Goal: Find specific page/section: Find specific page/section

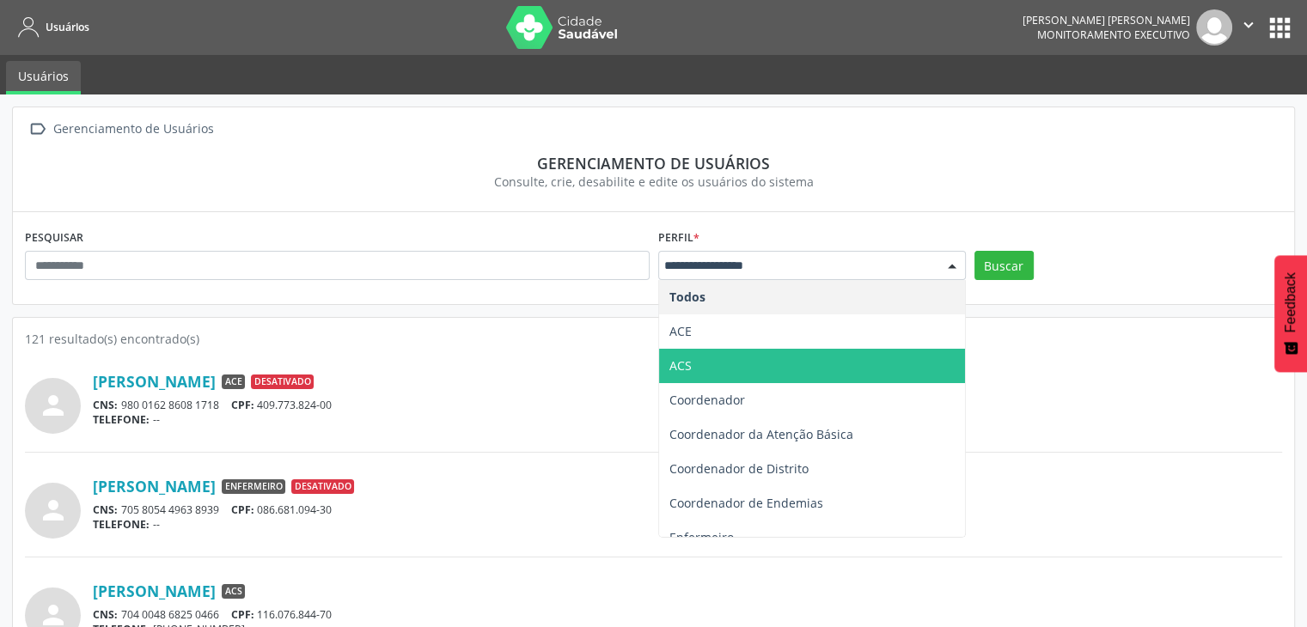
click at [719, 363] on span "ACS" at bounding box center [812, 366] width 306 height 34
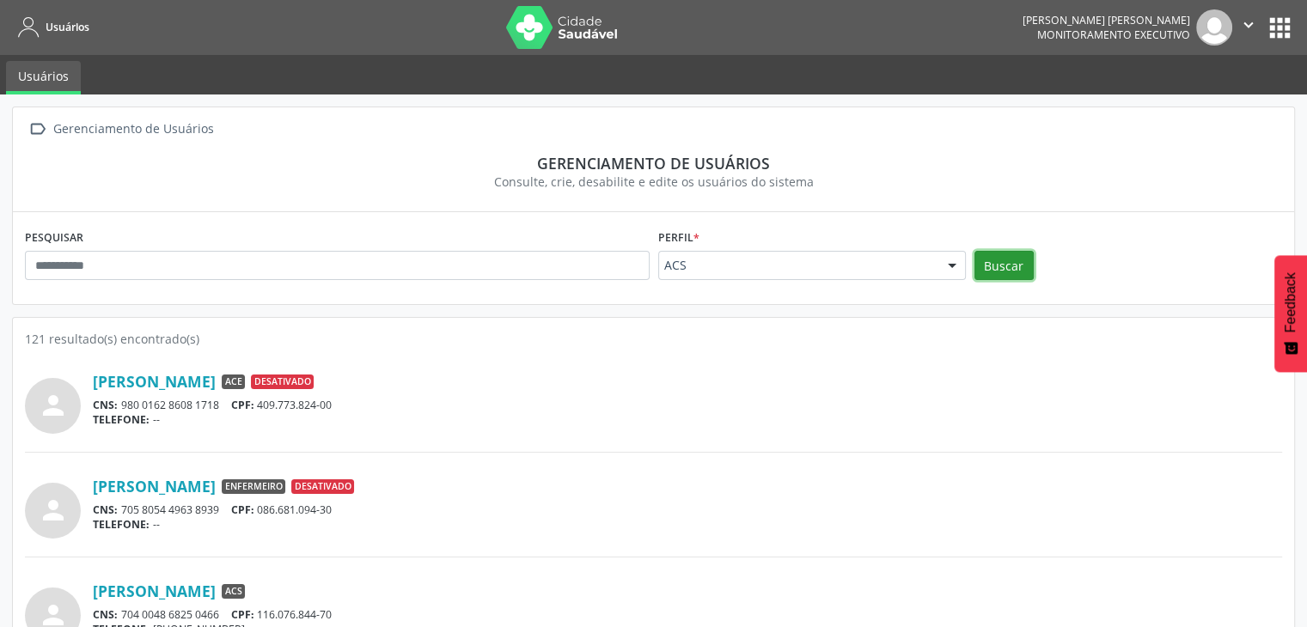
click at [1018, 269] on button "Buscar" at bounding box center [1003, 265] width 59 height 29
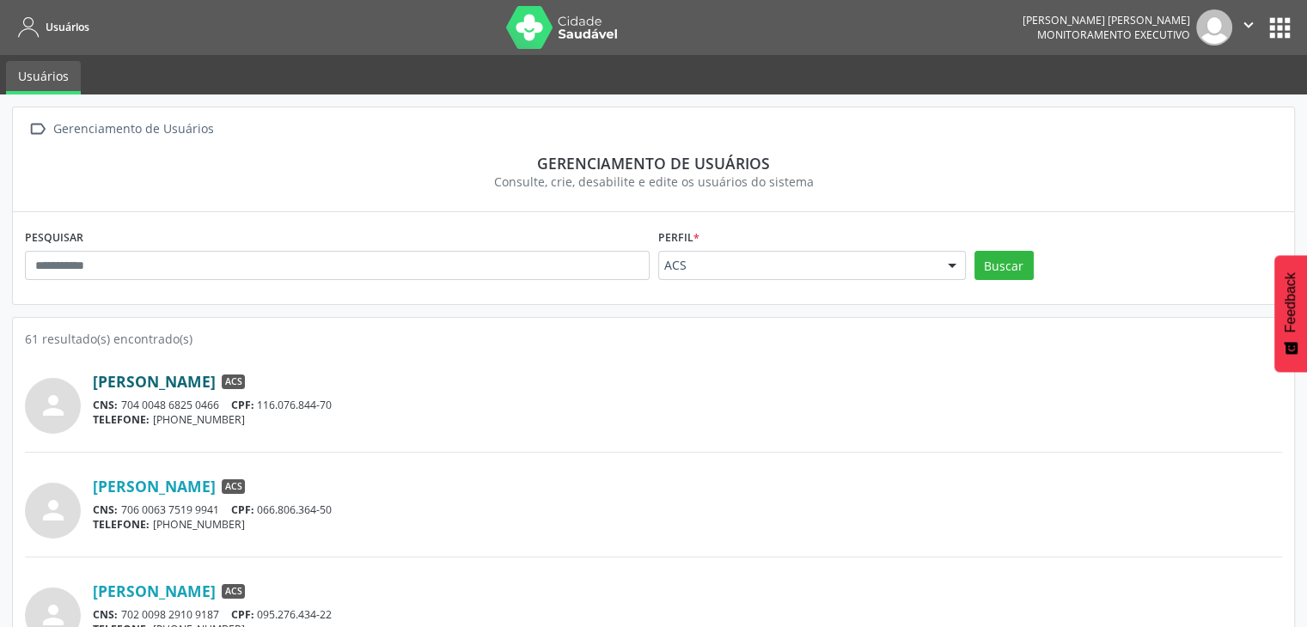
click at [124, 384] on link "[PERSON_NAME]" at bounding box center [154, 381] width 123 height 19
click at [162, 488] on link "[PERSON_NAME]" at bounding box center [154, 486] width 123 height 19
click at [471, 507] on div "CNS: 706 0063 7519 9941 CPF: 066.806.364-50" at bounding box center [687, 510] width 1189 height 15
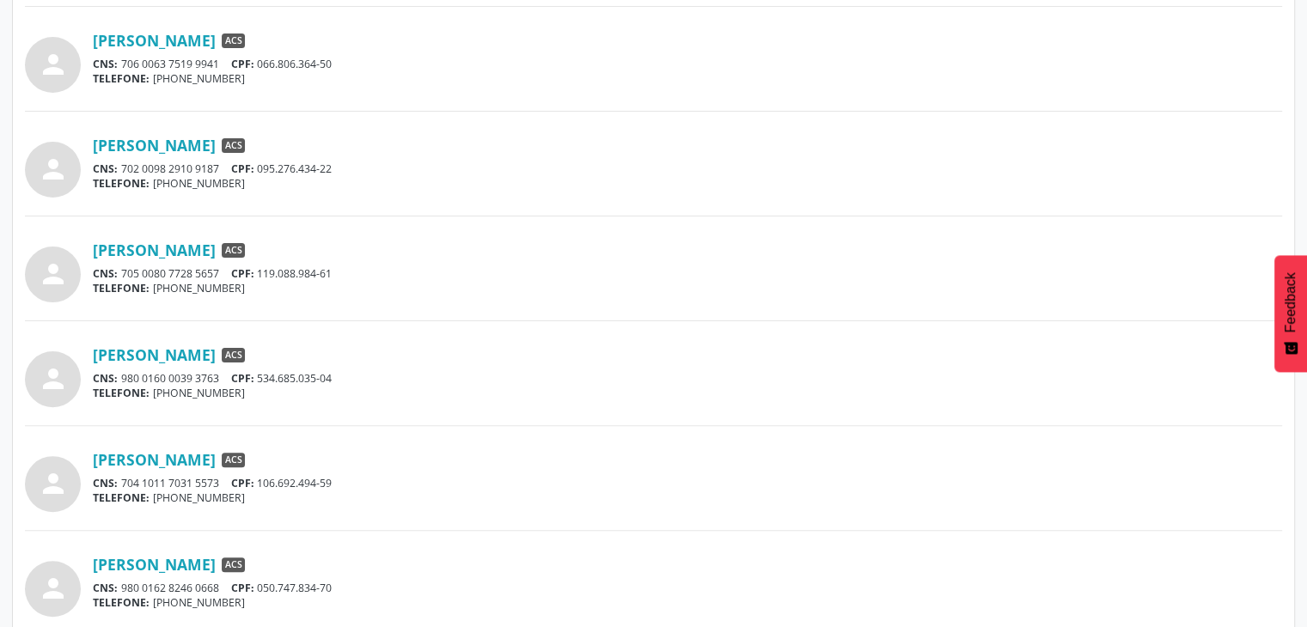
scroll to position [447, 0]
click at [213, 249] on link "[PERSON_NAME]" at bounding box center [154, 249] width 123 height 19
click at [182, 463] on link "[PERSON_NAME]" at bounding box center [154, 458] width 123 height 19
click at [572, 466] on div "[PERSON_NAME] ACS" at bounding box center [687, 458] width 1189 height 19
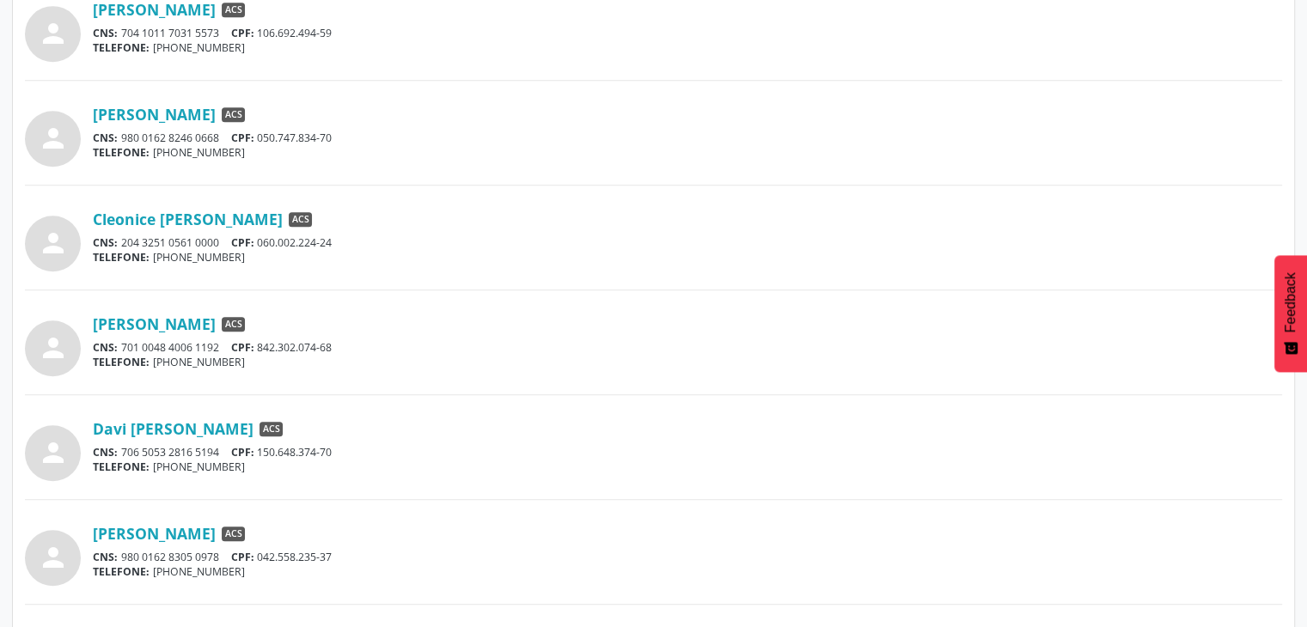
scroll to position [928, 0]
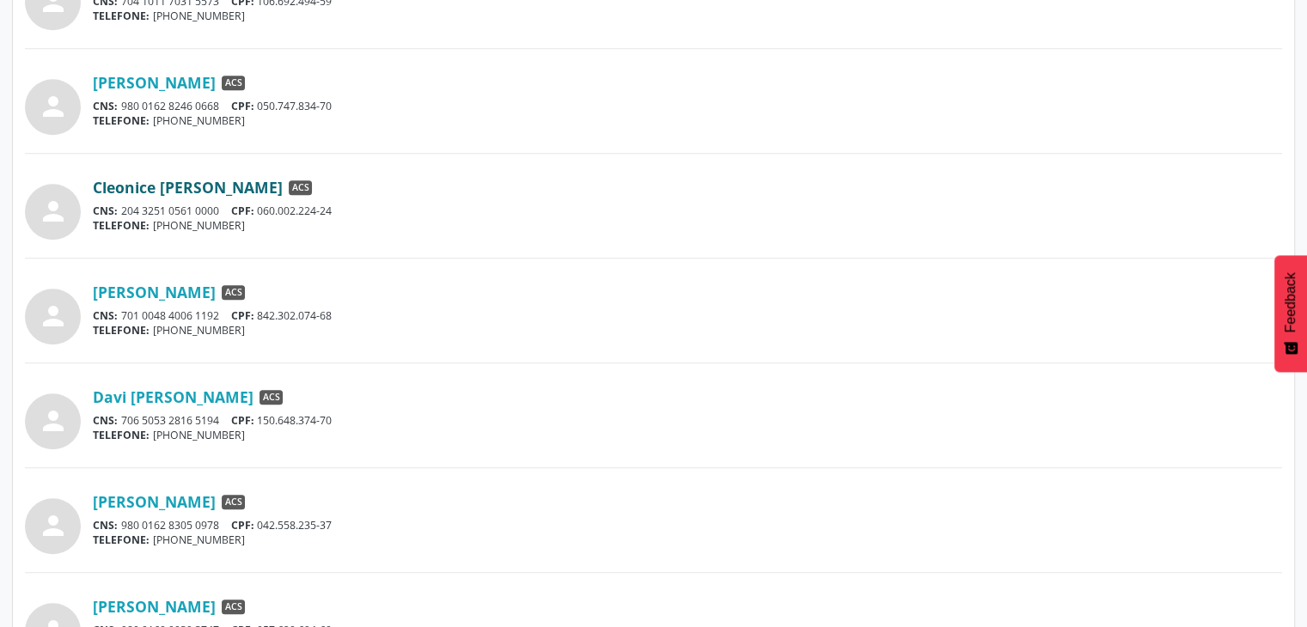
click at [253, 178] on link "Cleonice [PERSON_NAME]" at bounding box center [188, 187] width 190 height 19
click at [216, 286] on link "[PERSON_NAME]" at bounding box center [154, 292] width 123 height 19
click at [234, 396] on link "Davi [PERSON_NAME]" at bounding box center [173, 396] width 161 height 19
click at [192, 496] on link "[PERSON_NAME]" at bounding box center [154, 501] width 123 height 19
click at [134, 608] on link "[PERSON_NAME]" at bounding box center [154, 606] width 123 height 19
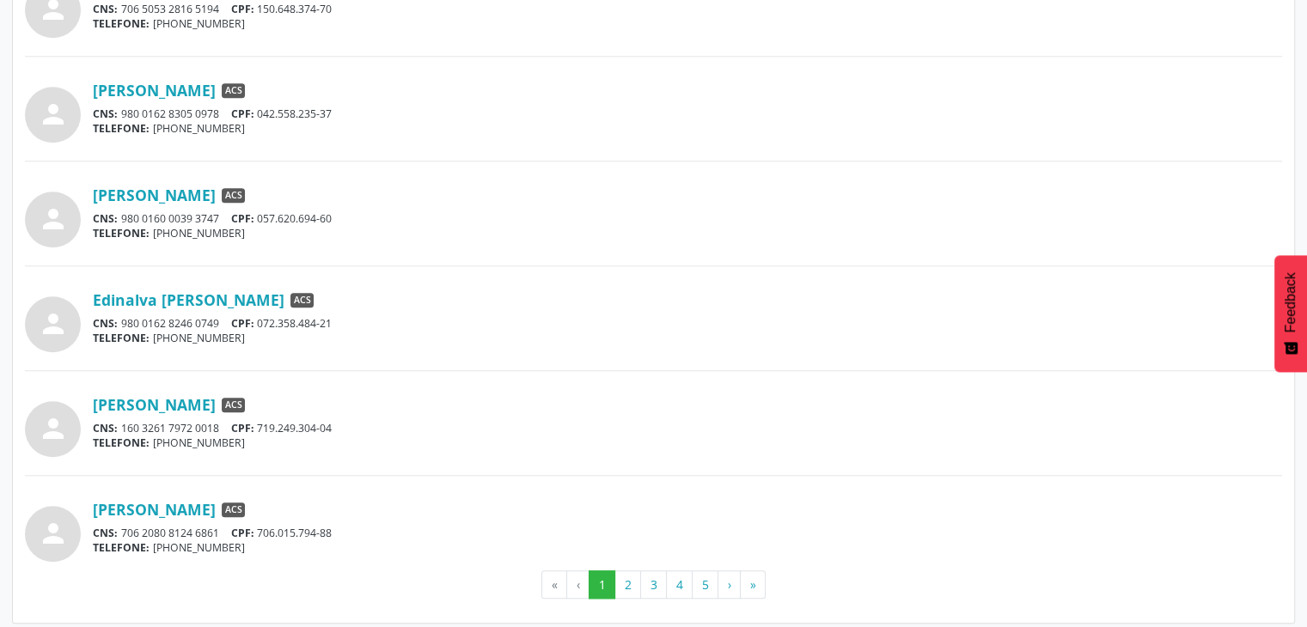
scroll to position [1344, 0]
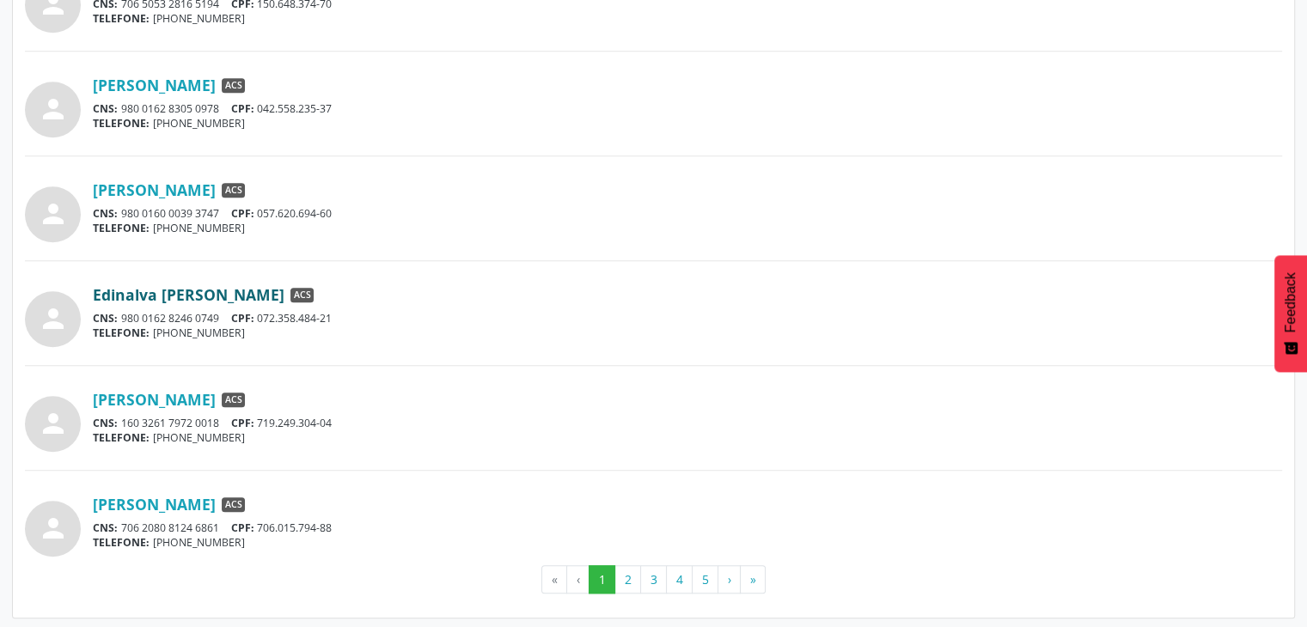
click at [217, 292] on link "Edinalva [PERSON_NAME]" at bounding box center [189, 294] width 192 height 19
click at [179, 402] on link "[PERSON_NAME]" at bounding box center [154, 399] width 123 height 19
click at [216, 503] on link "[PERSON_NAME]" at bounding box center [154, 504] width 123 height 19
click at [625, 586] on button "2" at bounding box center [627, 579] width 27 height 29
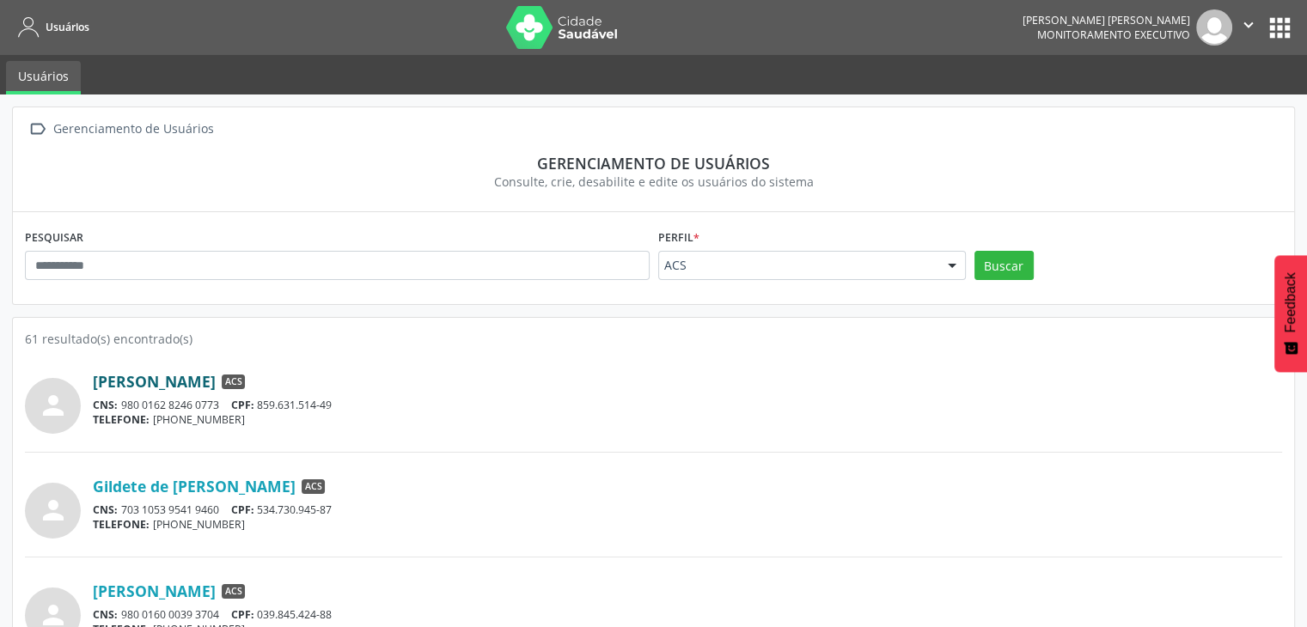
click at [216, 384] on link "[PERSON_NAME]" at bounding box center [154, 381] width 123 height 19
click at [218, 482] on link "Gildete de [PERSON_NAME]" at bounding box center [194, 486] width 203 height 19
click at [119, 588] on link "[PERSON_NAME]" at bounding box center [154, 591] width 123 height 19
click at [496, 553] on div "person Gildete de [PERSON_NAME] ACS CNS: 703 1053 9541 9460 CPF: 534.730.945-87…" at bounding box center [653, 514] width 1257 height 87
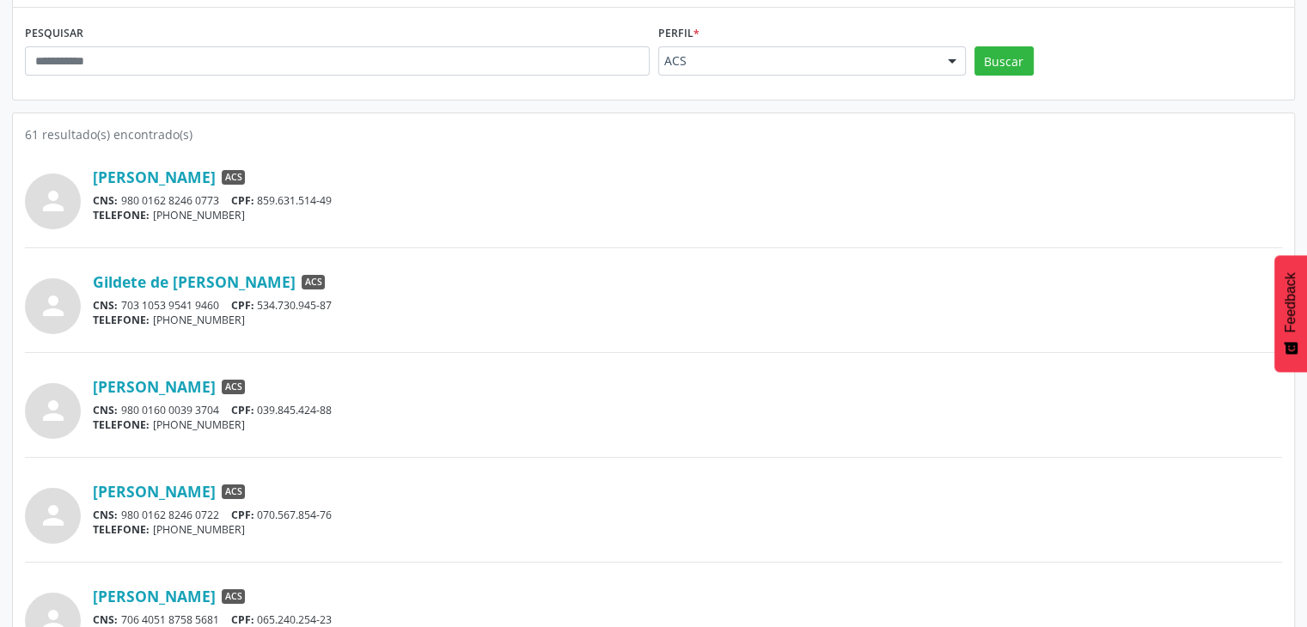
scroll to position [378, 0]
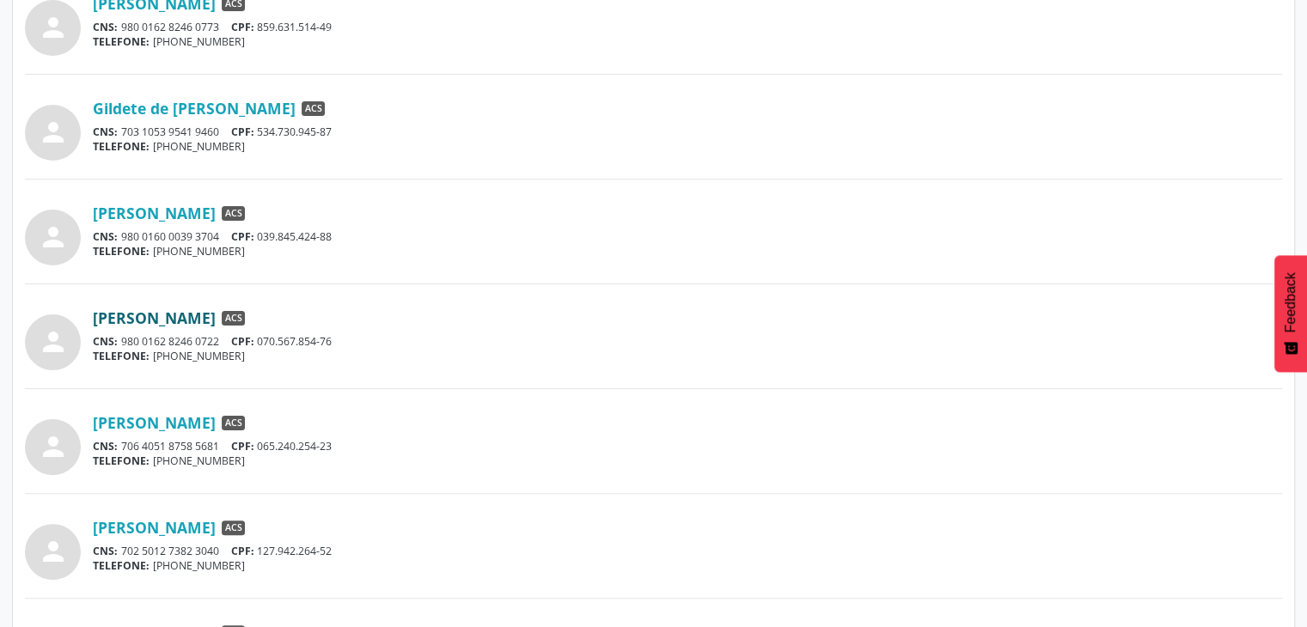
click at [216, 313] on link "[PERSON_NAME]" at bounding box center [154, 317] width 123 height 19
click at [168, 421] on link "[PERSON_NAME]" at bounding box center [154, 422] width 123 height 19
click at [188, 525] on link "[PERSON_NAME]" at bounding box center [154, 527] width 123 height 19
click at [484, 532] on div "[PERSON_NAME] ACS" at bounding box center [687, 527] width 1189 height 19
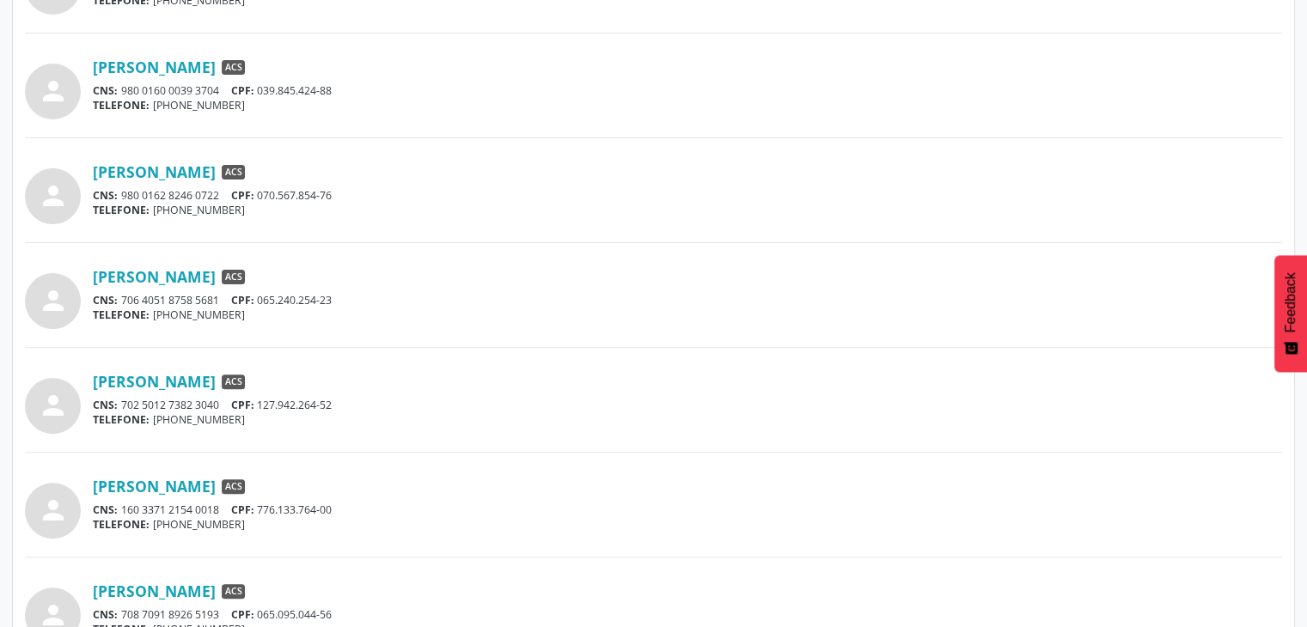
scroll to position [550, 0]
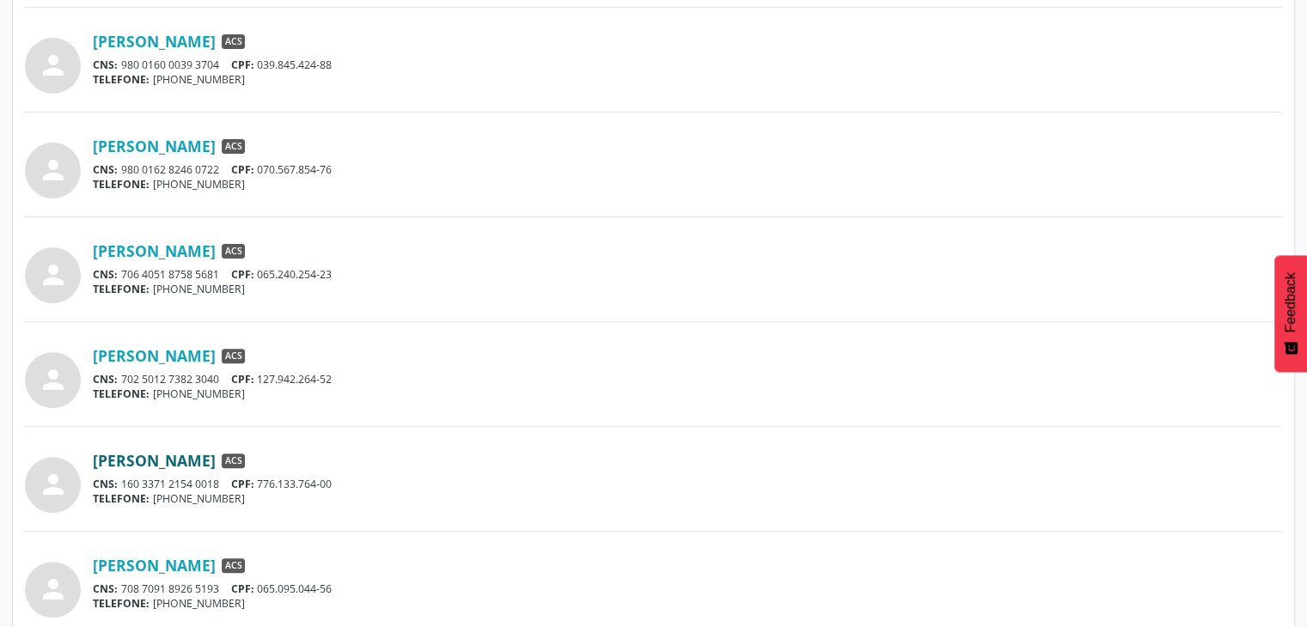
click at [175, 458] on link "[PERSON_NAME]" at bounding box center [154, 460] width 123 height 19
click at [201, 564] on link "[PERSON_NAME]" at bounding box center [154, 565] width 123 height 19
click at [518, 441] on div "person [PERSON_NAME] ACS CNS: 980 0162 8246 0773 CPF: 859.631.514-49 TELEFONE: …" at bounding box center [653, 574] width 1257 height 1553
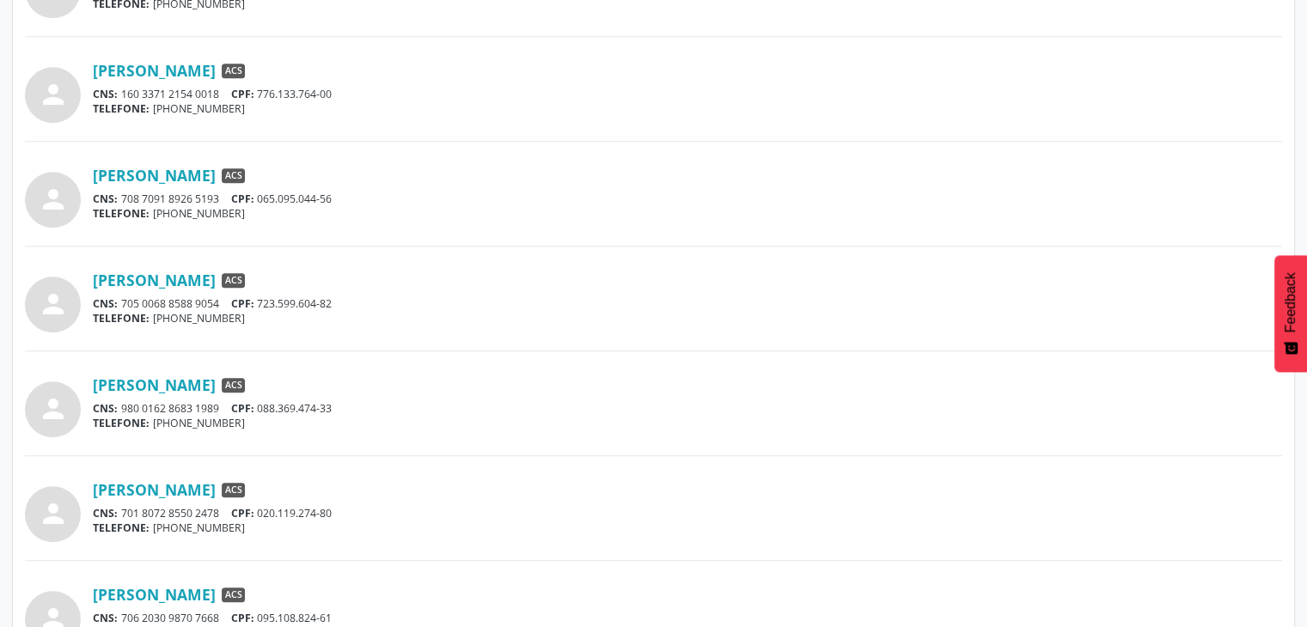
scroll to position [962, 0]
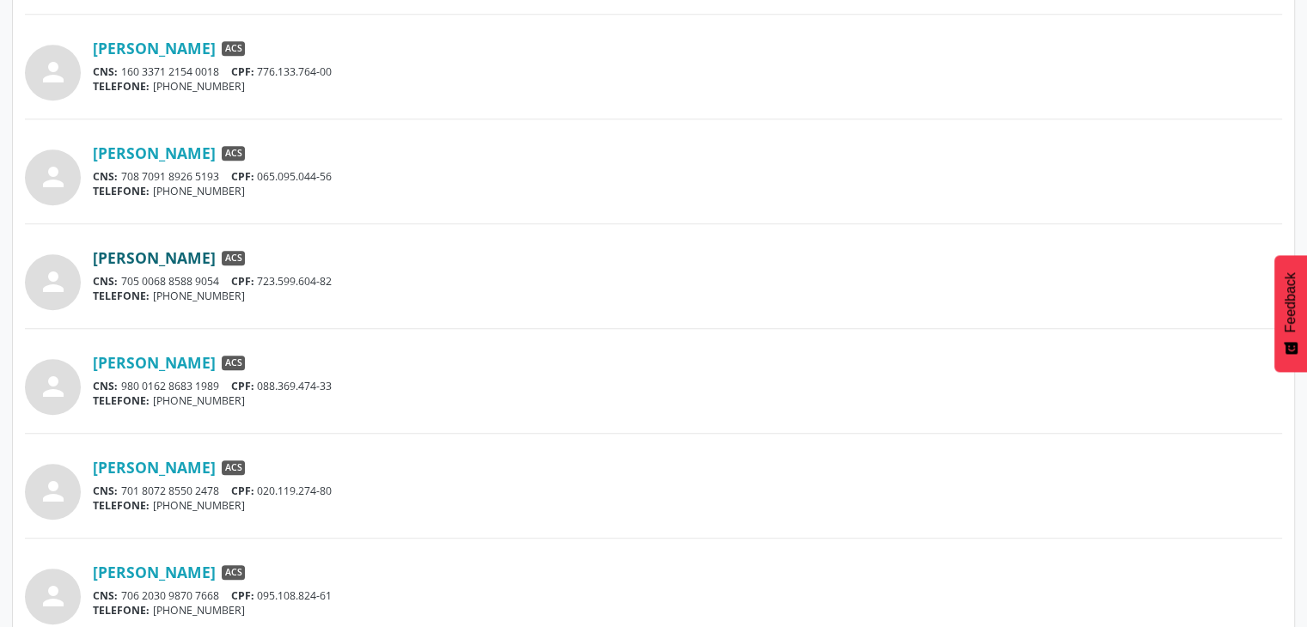
click at [164, 259] on link "[PERSON_NAME]" at bounding box center [154, 257] width 123 height 19
click at [436, 491] on div "CNS: 701 8072 8550 2478 CPF: 020.119.274-80" at bounding box center [687, 491] width 1189 height 15
click at [277, 379] on div "CNS: 980 0162 8683 1989 CPF: 088.369.474-33" at bounding box center [687, 386] width 1189 height 15
click at [216, 366] on link "[PERSON_NAME]" at bounding box center [154, 362] width 123 height 19
click at [579, 411] on div "person [PERSON_NAME] ACS CNS: 980 0162 8683 1989 CPF: 088.369.474-33 TELEFONE: …" at bounding box center [653, 381] width 1257 height 68
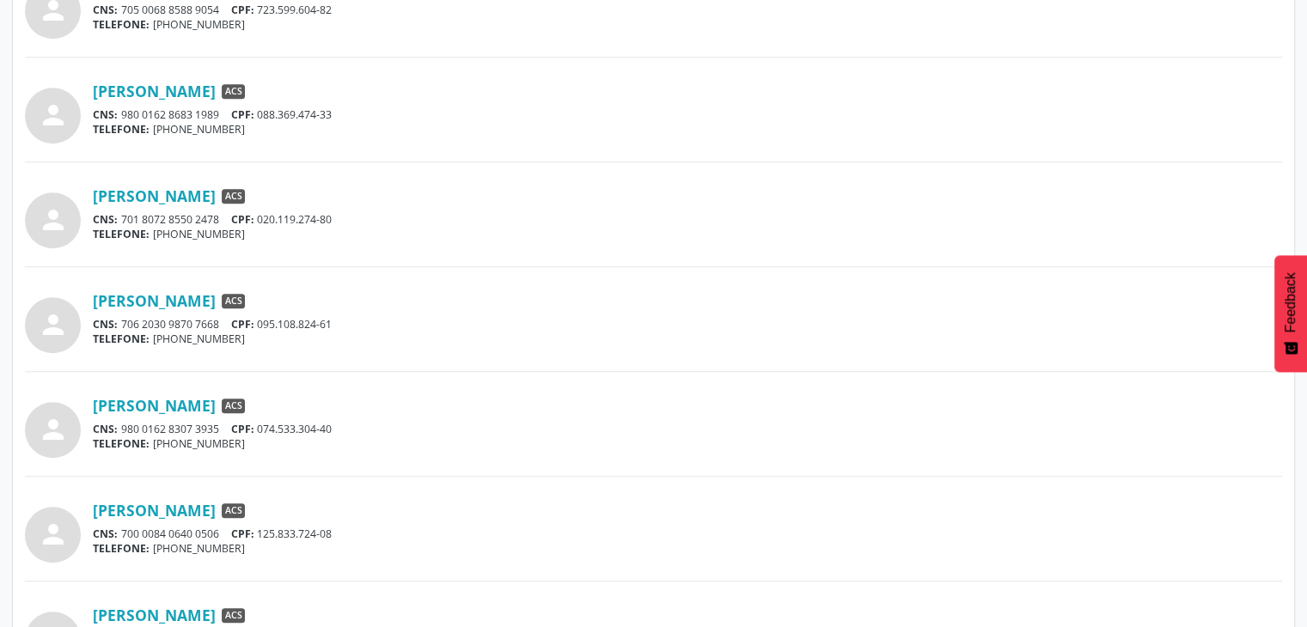
scroll to position [1271, 0]
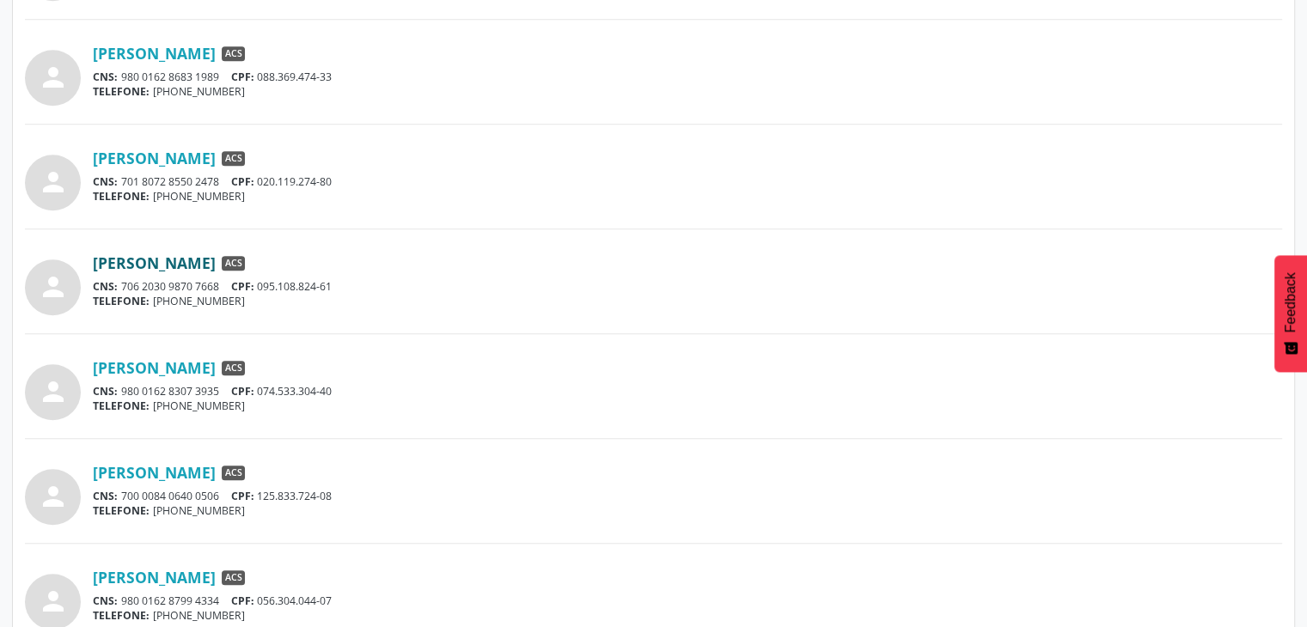
click at [216, 258] on link "[PERSON_NAME]" at bounding box center [154, 262] width 123 height 19
click at [216, 463] on link "[PERSON_NAME]" at bounding box center [154, 472] width 123 height 19
click at [196, 572] on link "[PERSON_NAME]" at bounding box center [154, 577] width 123 height 19
